Goal: Use online tool/utility

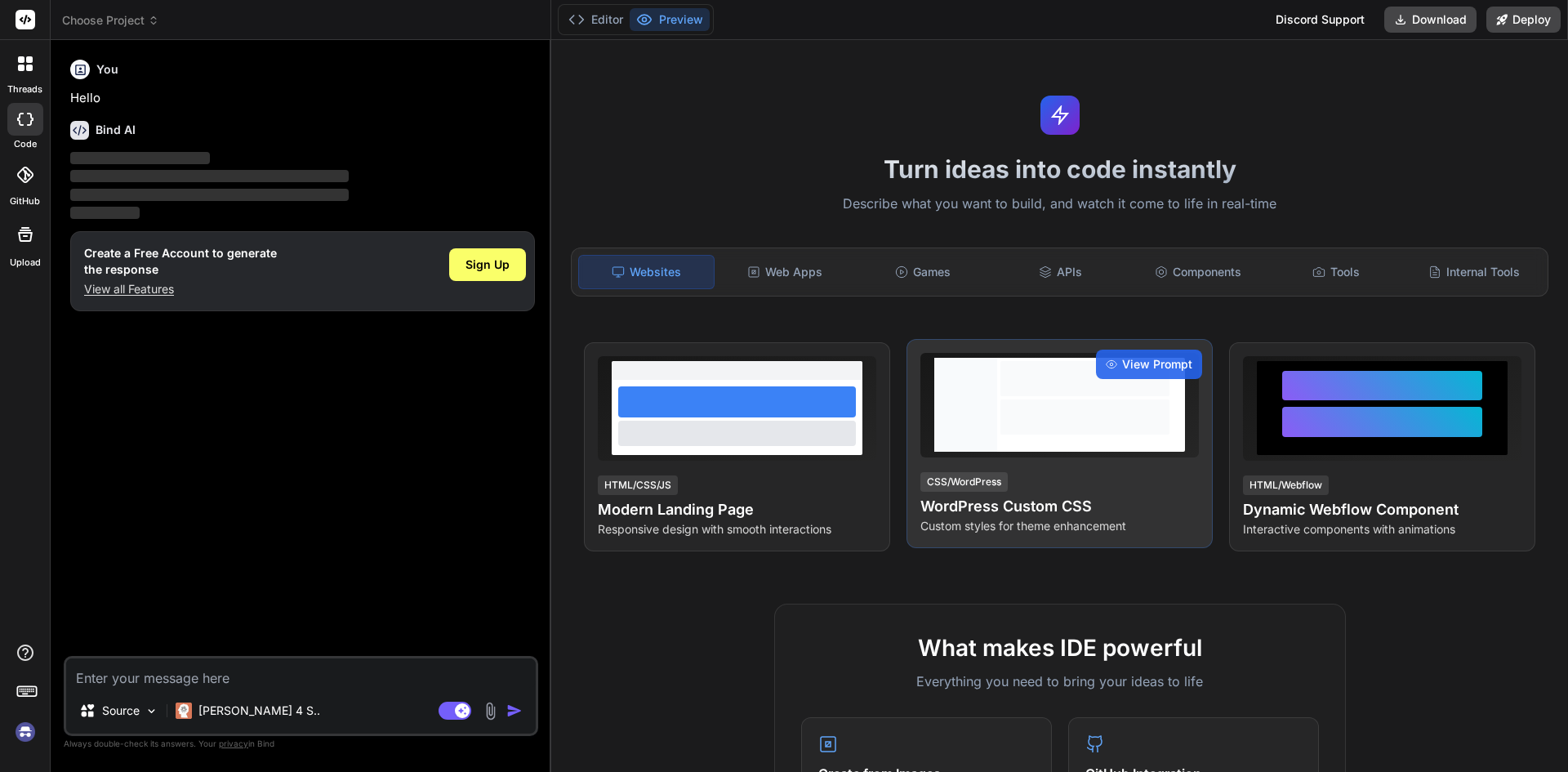
type textarea "x"
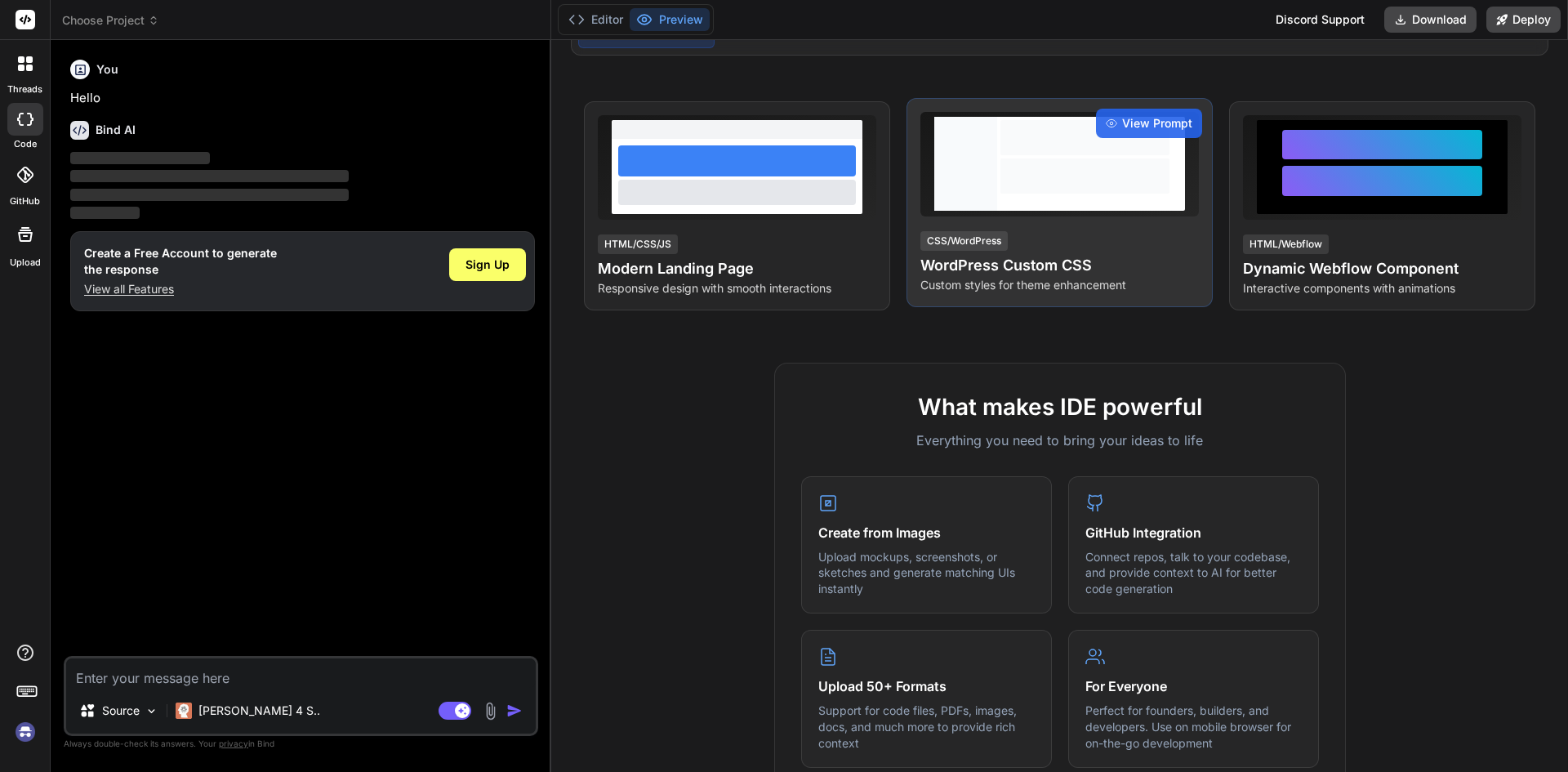
scroll to position [245, 0]
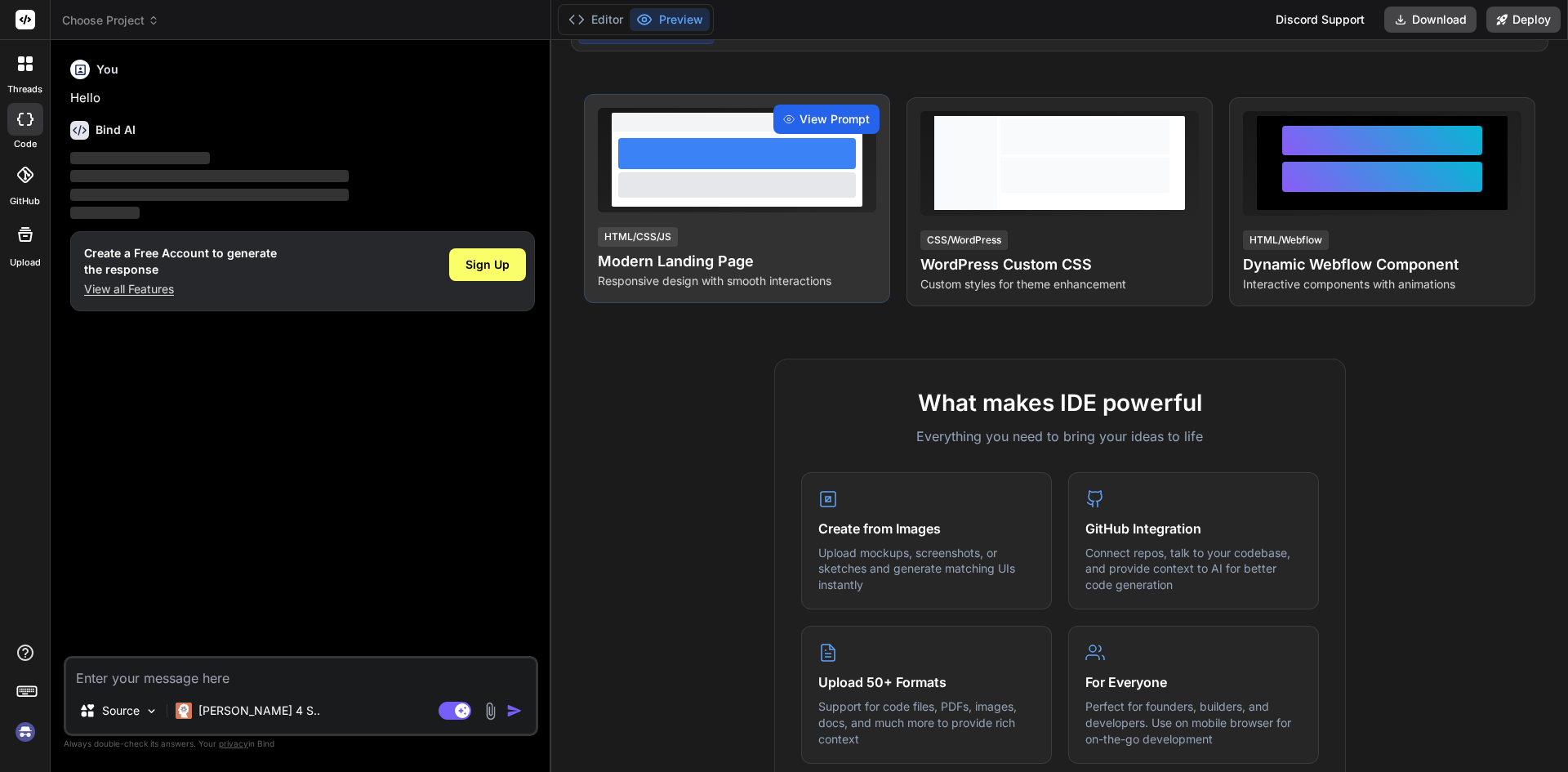
click at [834, 119] on span "View Prompt" at bounding box center [834, 119] width 70 height 17
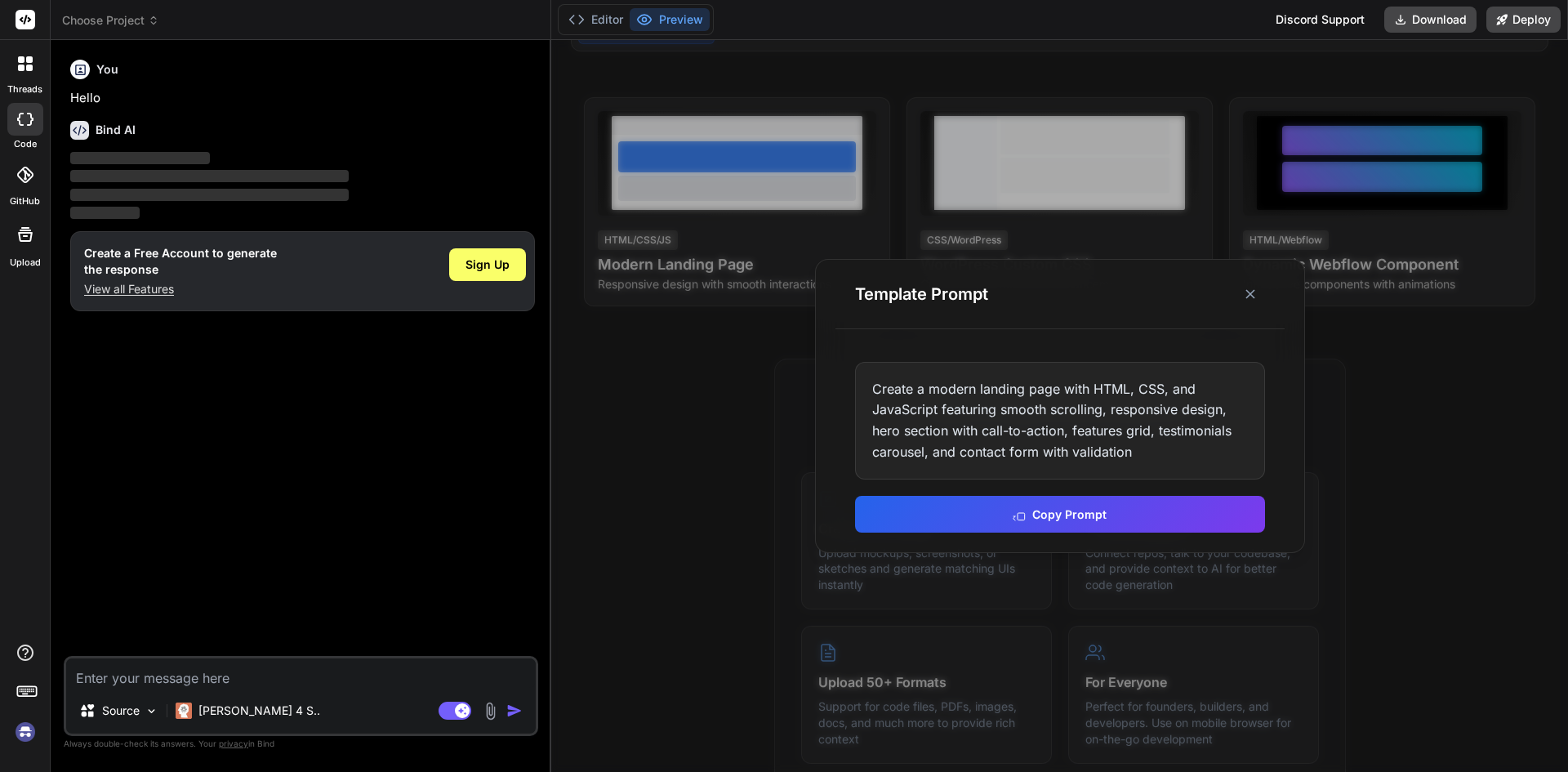
click at [980, 428] on div "Create a modern landing page with HTML, CSS, and JavaScript featuring smooth sc…" at bounding box center [1060, 420] width 410 height 117
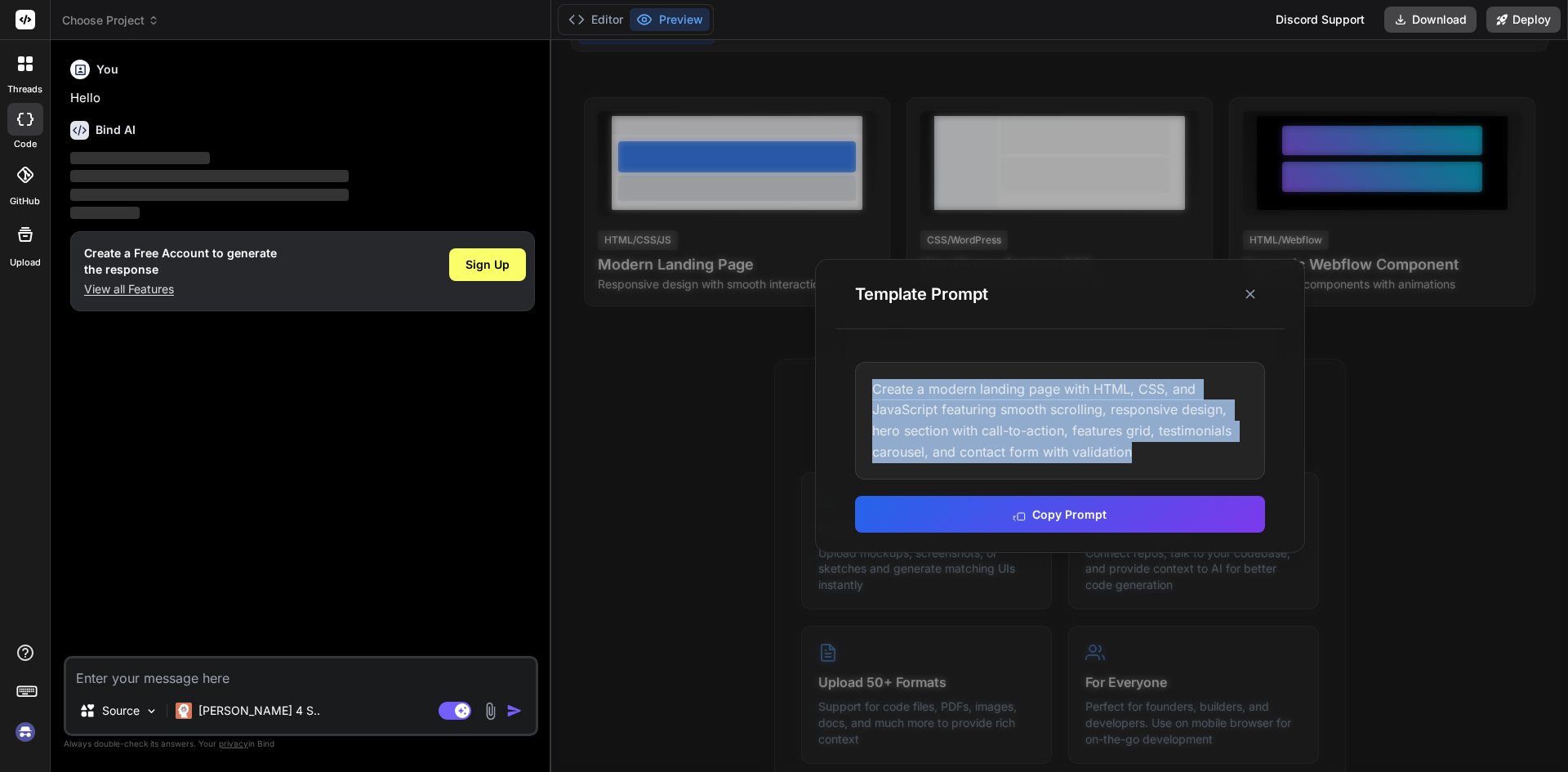
click at [980, 428] on div "Create a modern landing page with HTML, CSS, and JavaScript featuring smooth sc…" at bounding box center [1060, 420] width 410 height 117
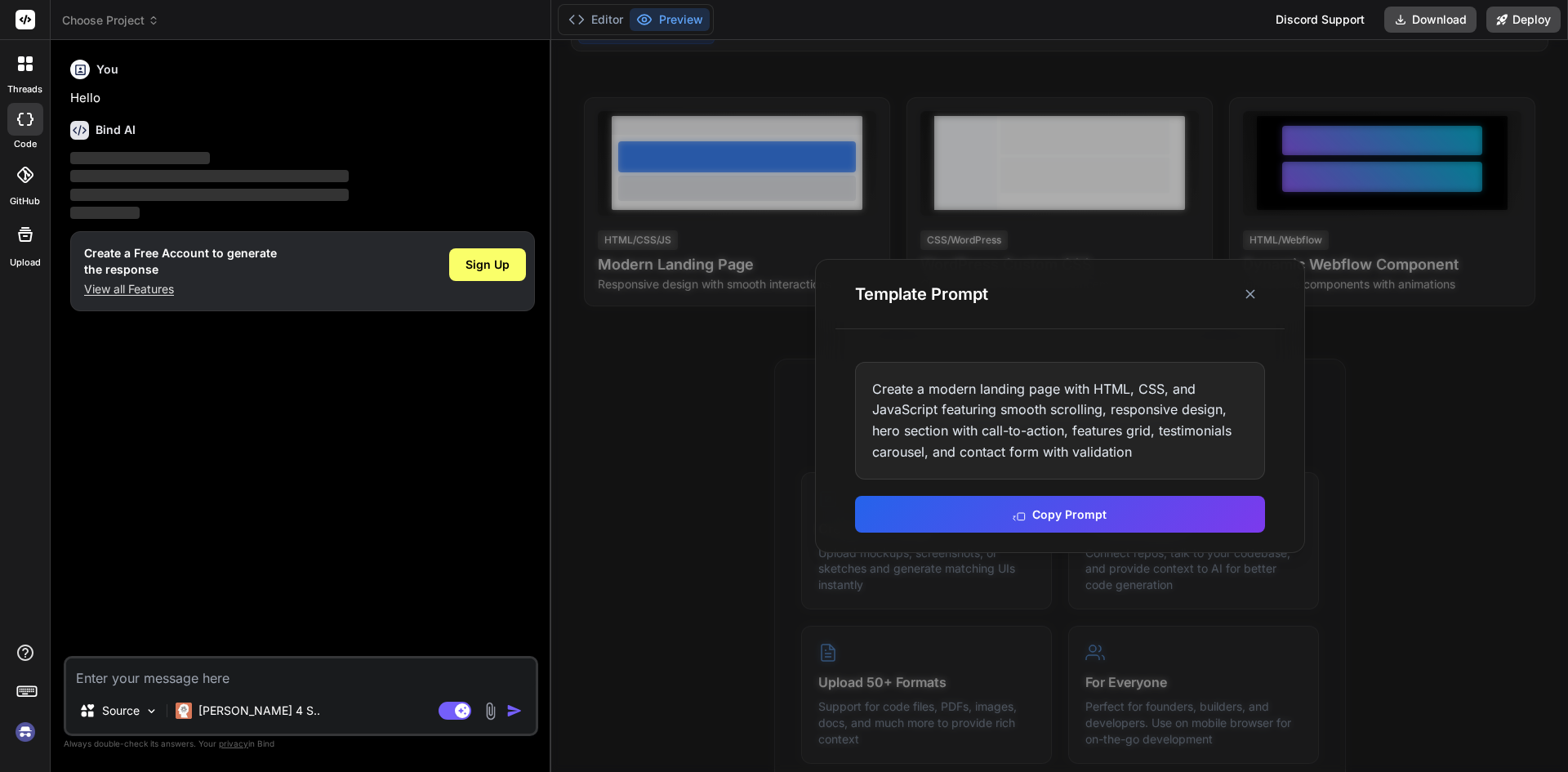
click at [778, 446] on div at bounding box center [1060, 406] width 1017 height 732
